Goal: Task Accomplishment & Management: Manage account settings

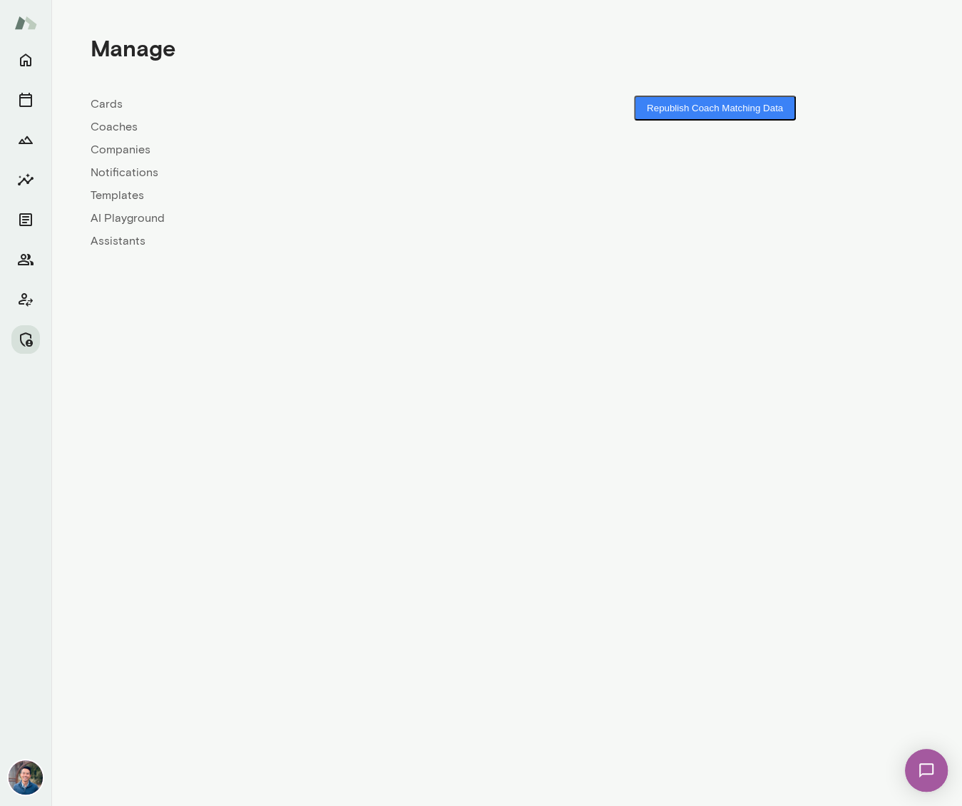
click at [118, 148] on link "Companies" at bounding box center [299, 149] width 417 height 17
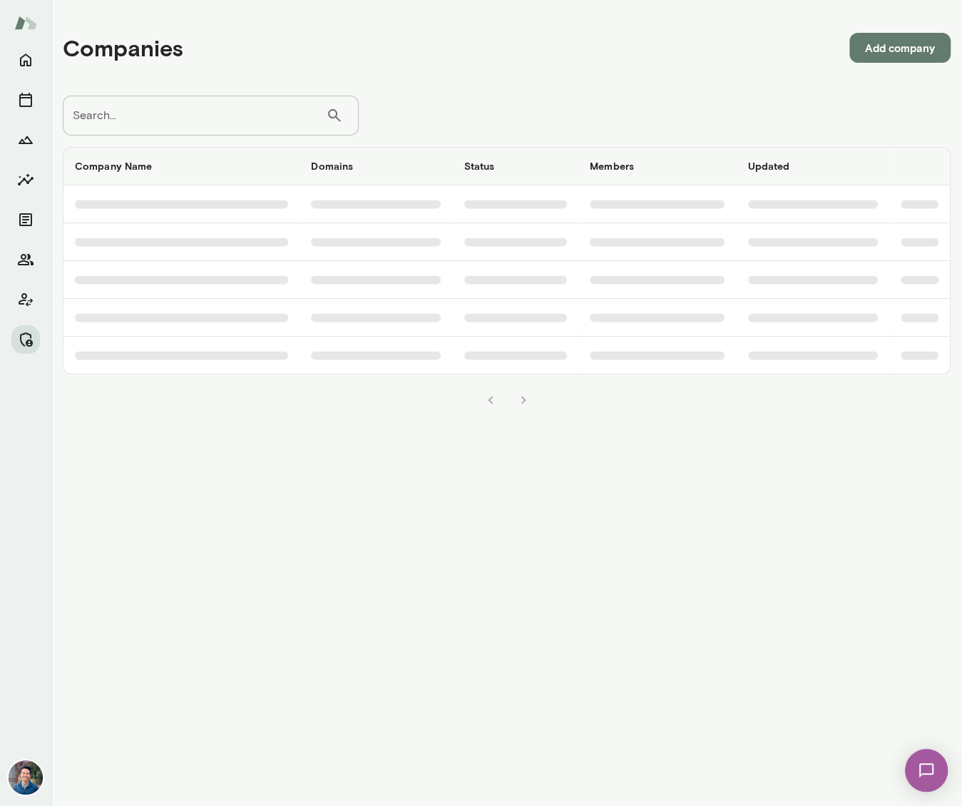
click at [189, 122] on input "Search..." at bounding box center [194, 116] width 263 height 40
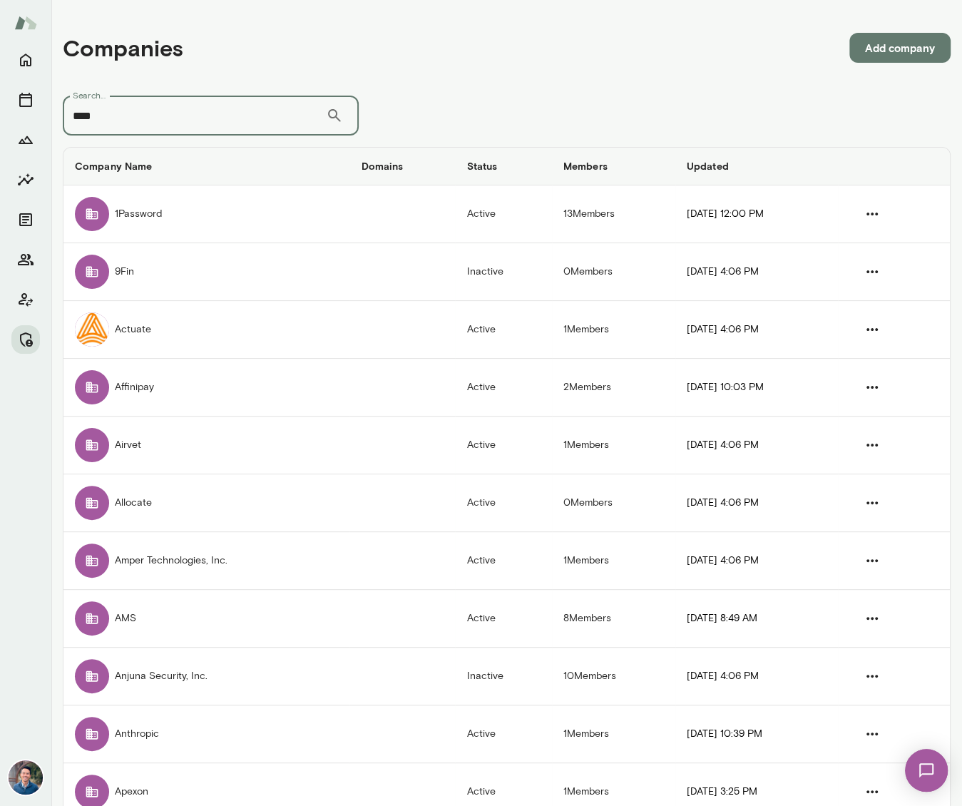
type input "****"
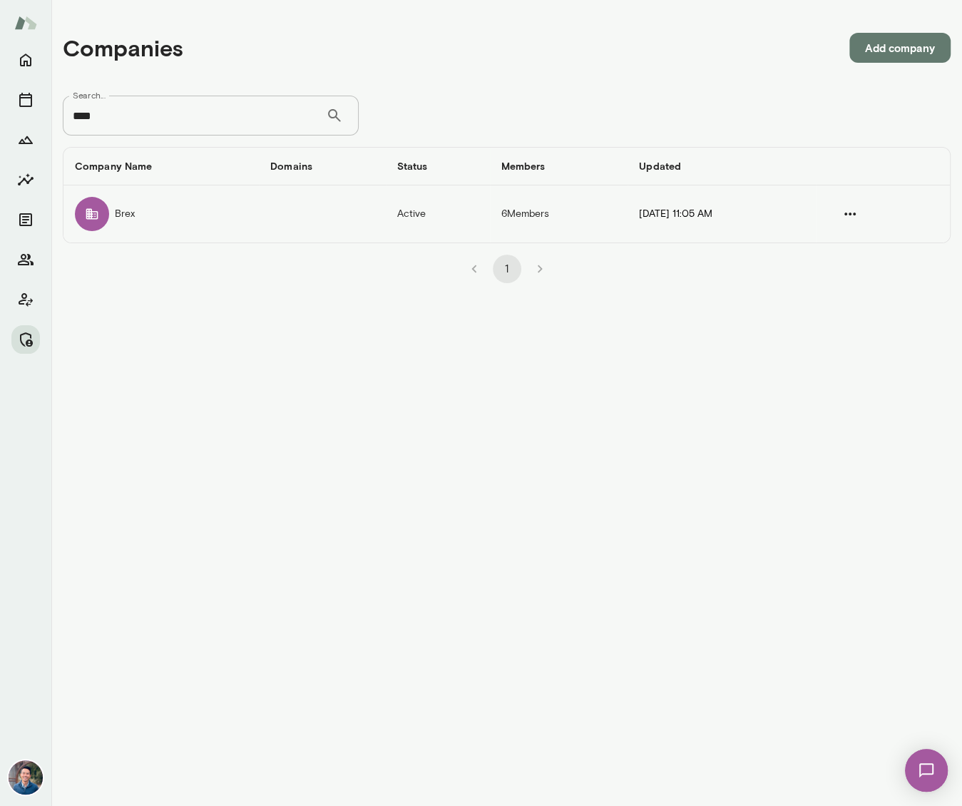
click at [115, 216] on td "Brex" at bounding box center [160, 213] width 195 height 57
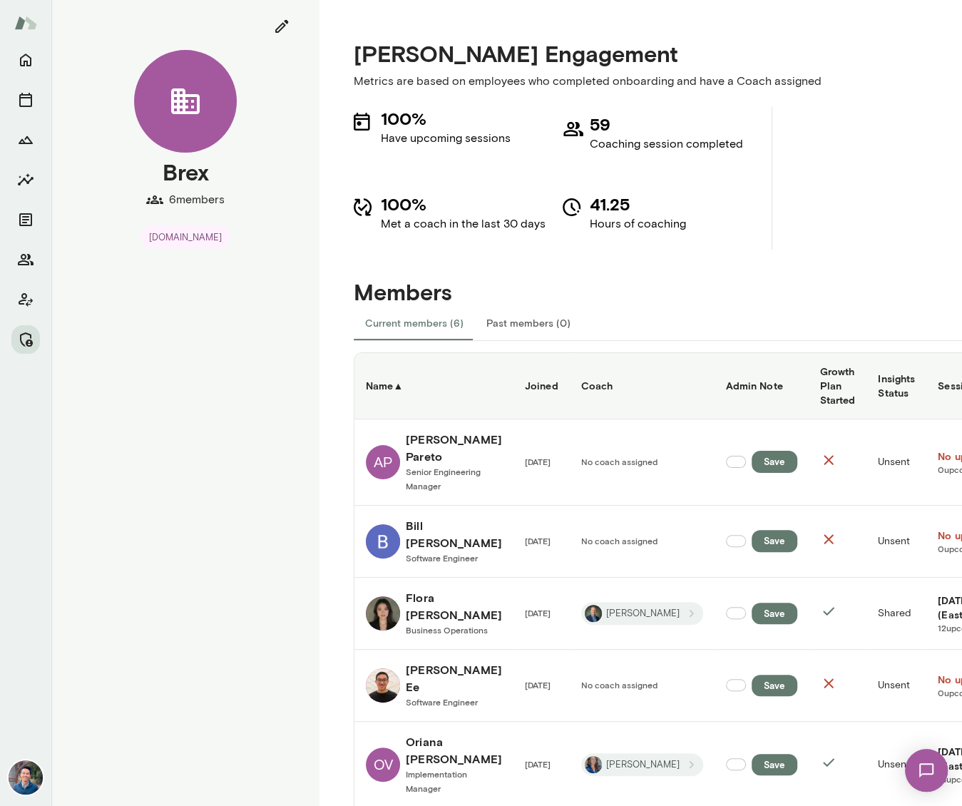
click at [584, 392] on h6 "Coach" at bounding box center [642, 386] width 122 height 14
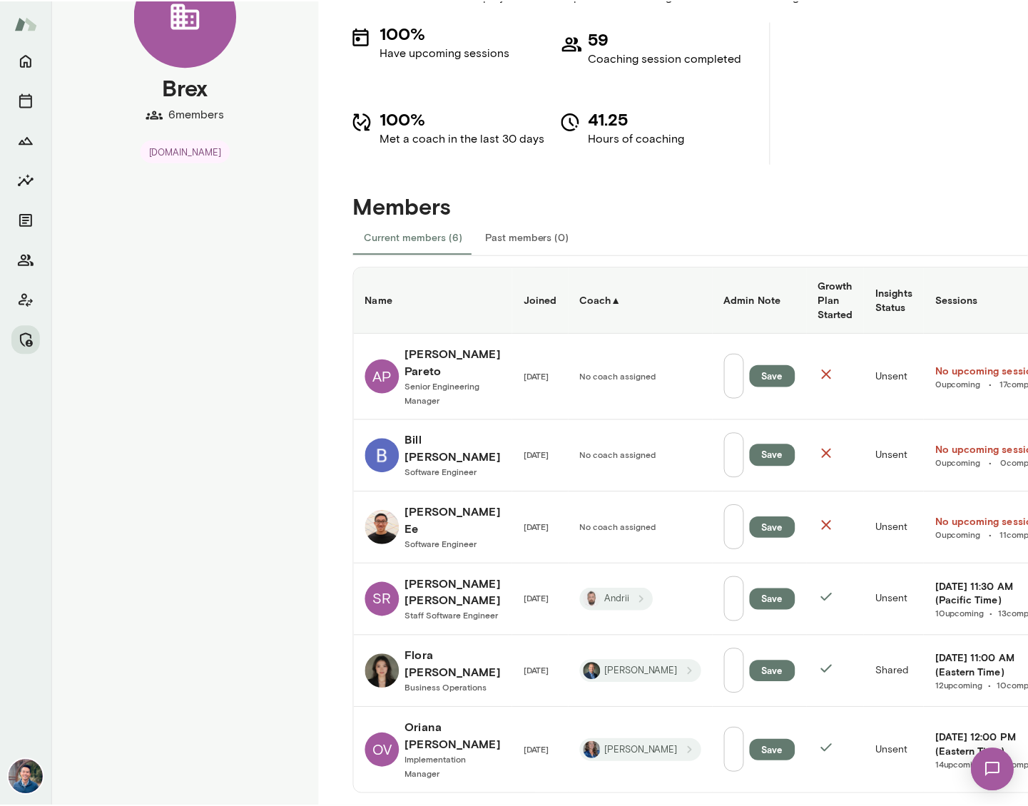
scroll to position [137, 0]
